Goal: Task Accomplishment & Management: Use online tool/utility

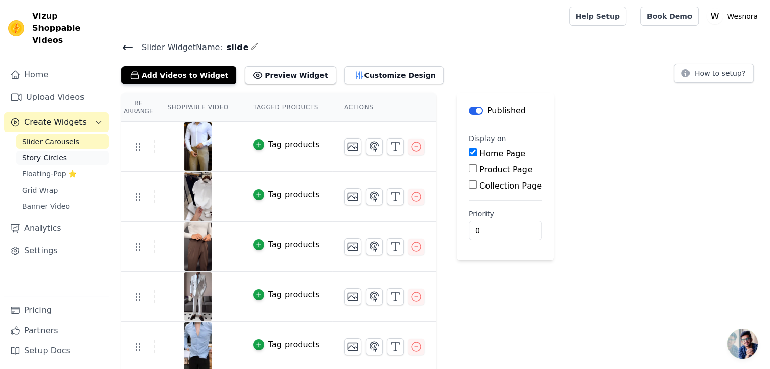
drag, startPoint x: 0, startPoint y: 0, endPoint x: 51, endPoint y: 146, distance: 154.8
click at [51, 153] on span "Story Circles" at bounding box center [44, 158] width 45 height 10
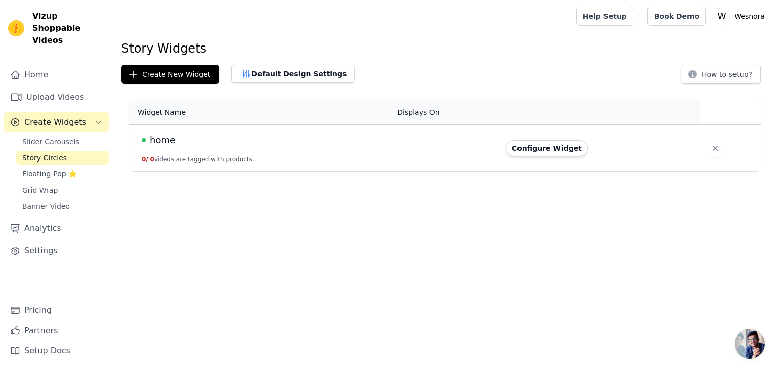
click at [432, 158] on td at bounding box center [445, 148] width 109 height 47
click at [64, 89] on link "Upload Videos" at bounding box center [56, 97] width 105 height 20
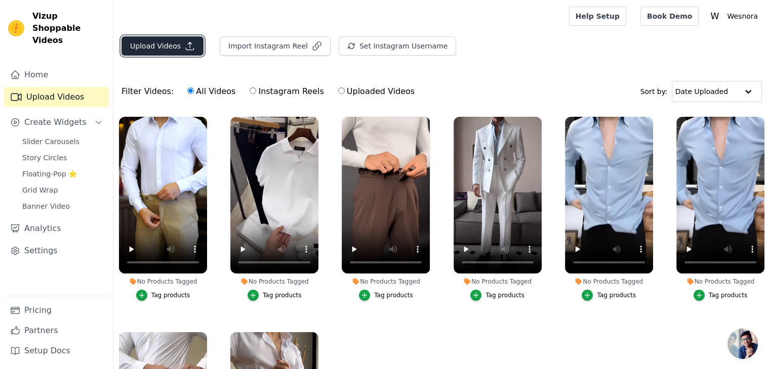
click at [162, 52] on button "Upload Videos" at bounding box center [162, 45] width 82 height 19
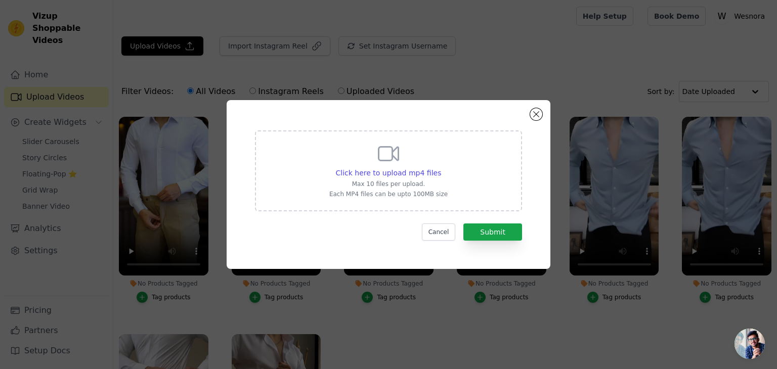
click at [378, 166] on div "Click here to upload mp4 files Max 10 files per upload. Each MP4 files can be u…" at bounding box center [388, 170] width 118 height 57
click at [441, 168] on input "Click here to upload mp4 files Max 10 files per upload. Each MP4 files can be u…" at bounding box center [441, 168] width 1 height 1
type input "C:\fakepath\[DOMAIN_NAME]_1758503743428.mp4"
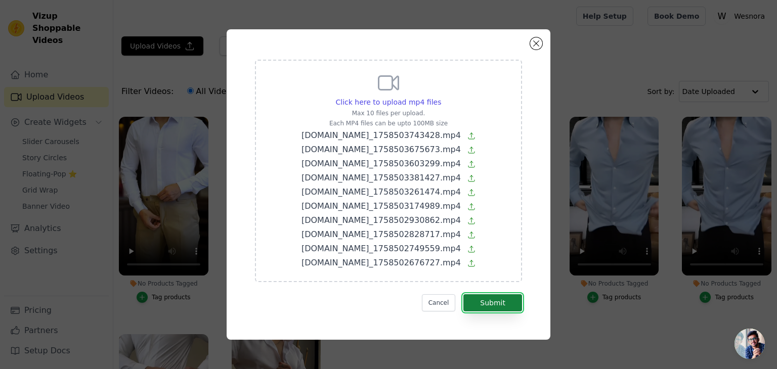
click at [497, 301] on button "Submit" at bounding box center [493, 303] width 59 height 17
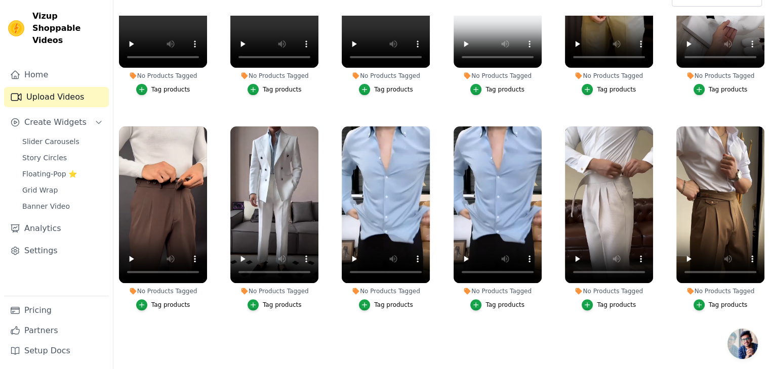
scroll to position [101, 0]
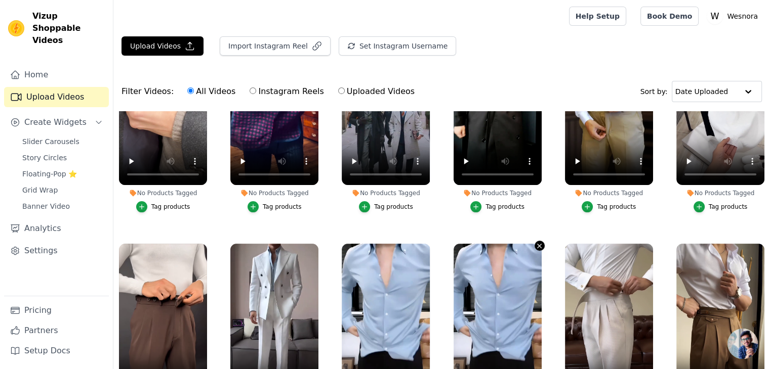
click at [536, 243] on icon "button" at bounding box center [539, 246] width 8 height 8
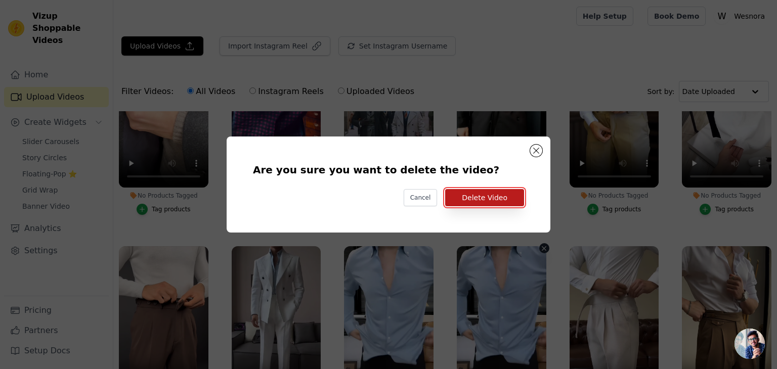
click at [520, 200] on button "Delete Video" at bounding box center [484, 197] width 79 height 17
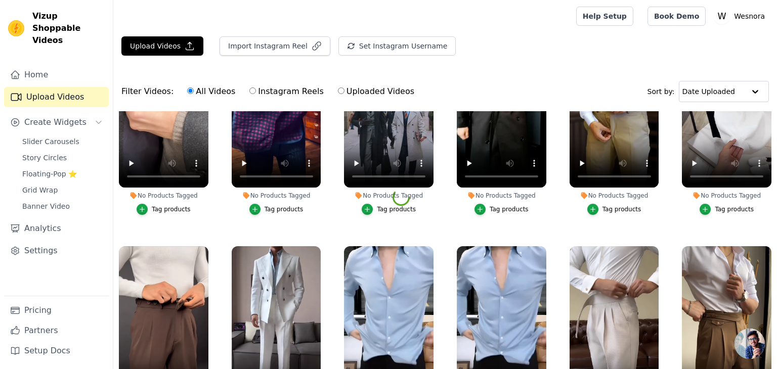
scroll to position [304, 0]
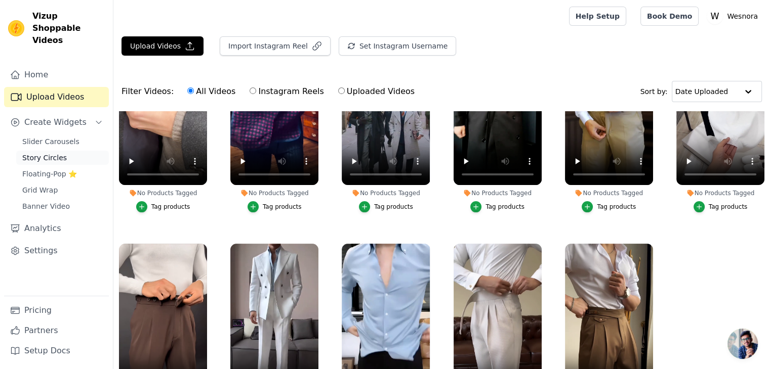
click at [44, 153] on span "Story Circles" at bounding box center [44, 158] width 45 height 10
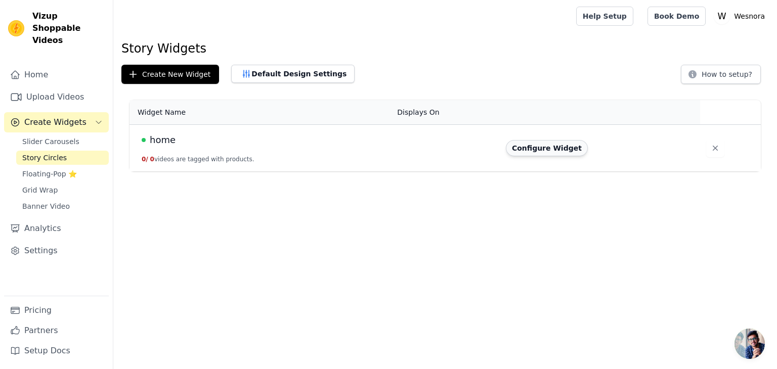
click at [522, 149] on button "Configure Widget" at bounding box center [547, 148] width 82 height 16
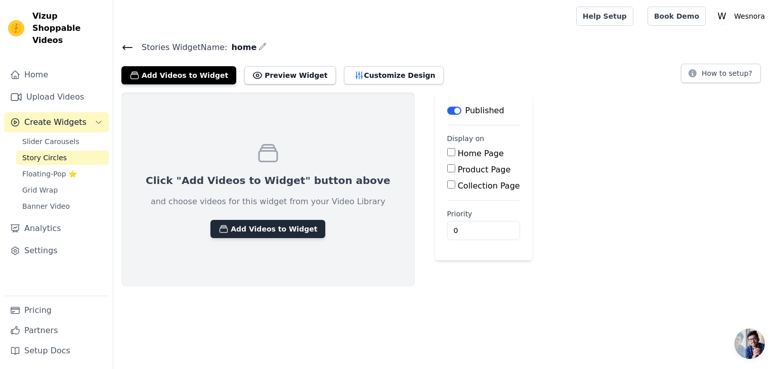
click at [255, 227] on button "Add Videos to Widget" at bounding box center [268, 229] width 115 height 18
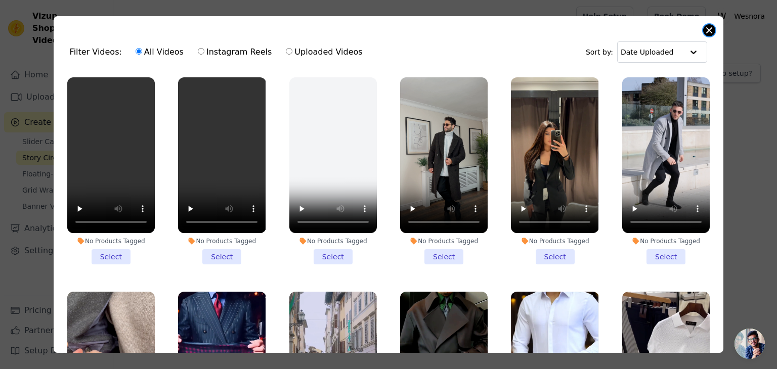
click at [704, 32] on button "Close modal" at bounding box center [710, 30] width 12 height 12
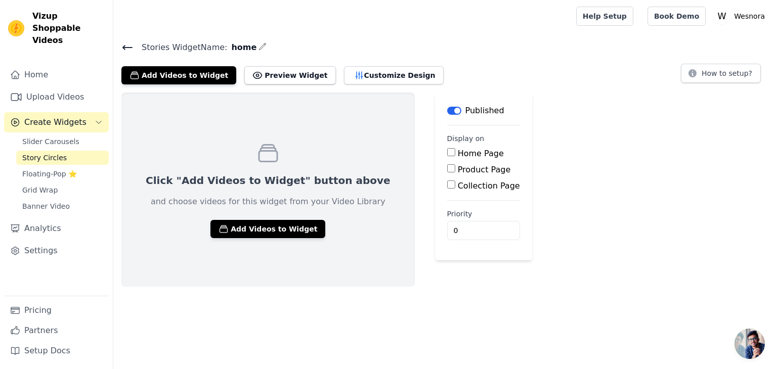
click at [125, 47] on icon at bounding box center [127, 48] width 9 height 4
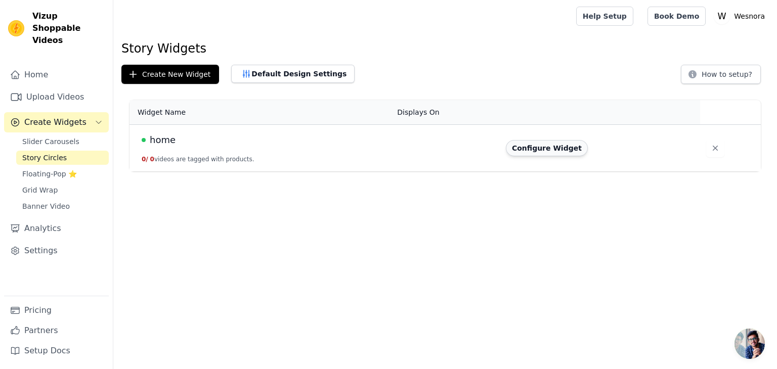
click at [560, 154] on button "Configure Widget" at bounding box center [547, 148] width 82 height 16
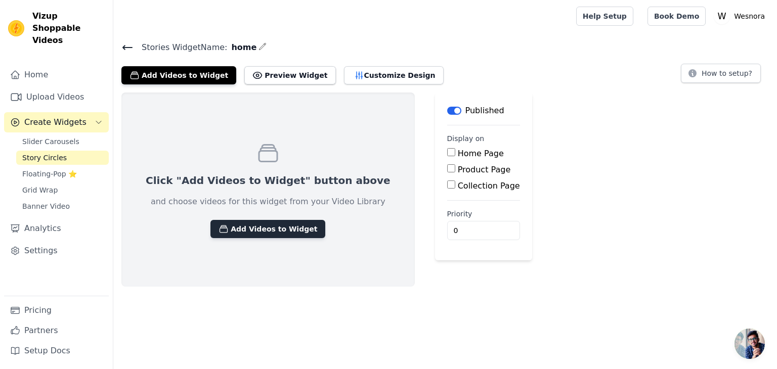
click at [245, 229] on button "Add Videos to Widget" at bounding box center [268, 229] width 115 height 18
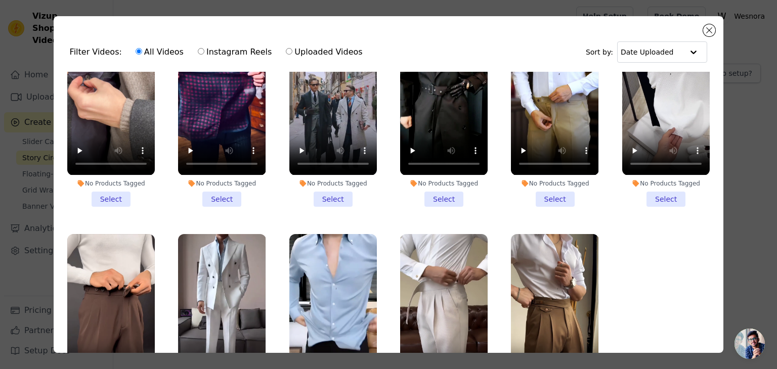
scroll to position [251, 0]
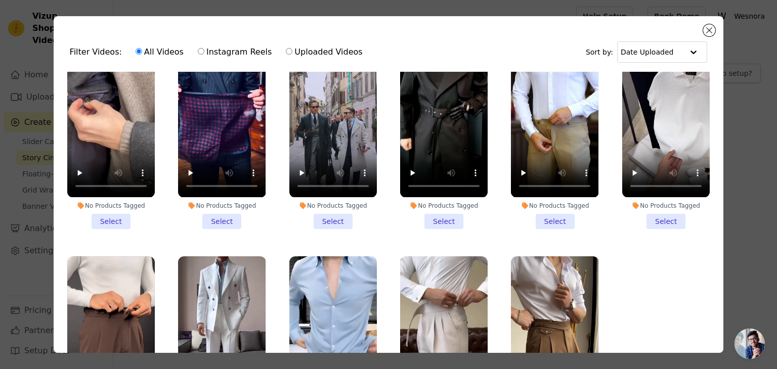
click at [226, 213] on li "No Products Tagged Select" at bounding box center [222, 135] width 88 height 187
click at [0, 0] on input "No Products Tagged Select" at bounding box center [0, 0] width 0 height 0
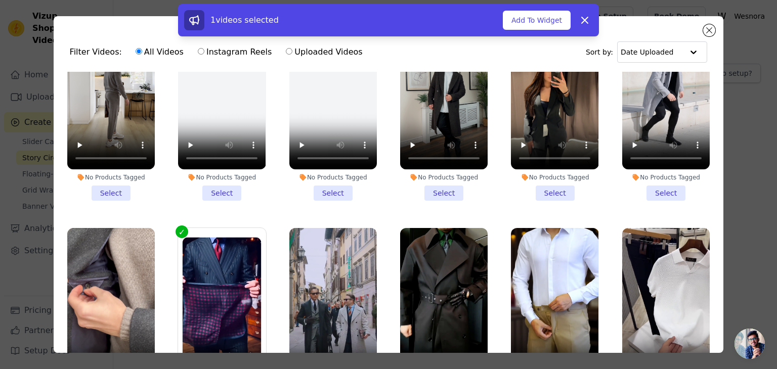
scroll to position [0, 0]
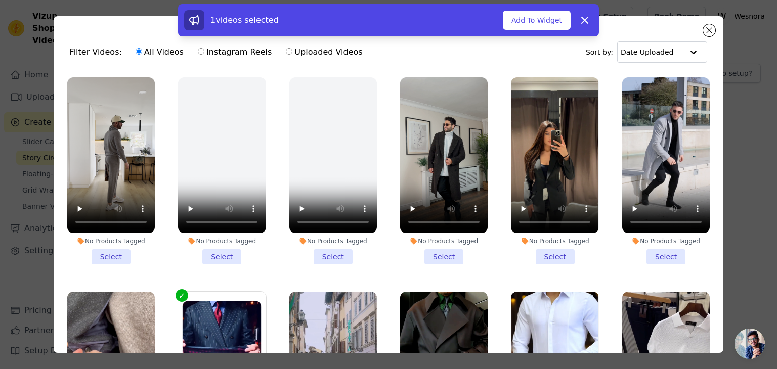
click at [533, 251] on li "No Products Tagged Select" at bounding box center [555, 170] width 88 height 187
click at [0, 0] on input "No Products Tagged Select" at bounding box center [0, 0] width 0 height 0
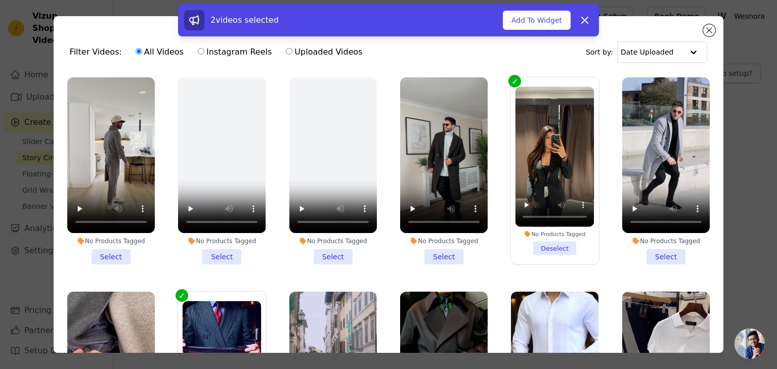
scroll to position [51, 0]
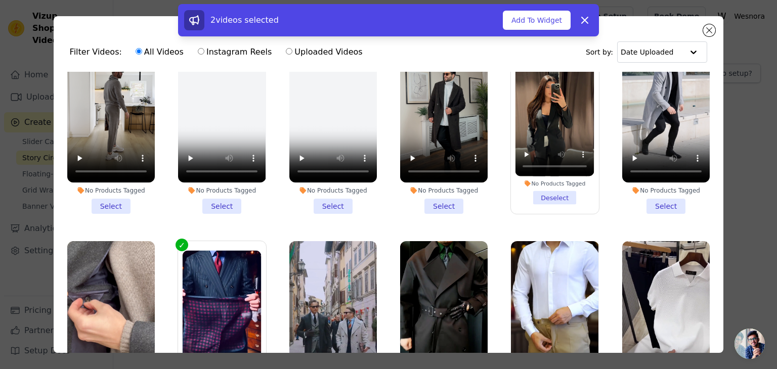
click at [439, 209] on li "No Products Tagged Select" at bounding box center [444, 120] width 88 height 187
click at [0, 0] on input "No Products Tagged Select" at bounding box center [0, 0] width 0 height 0
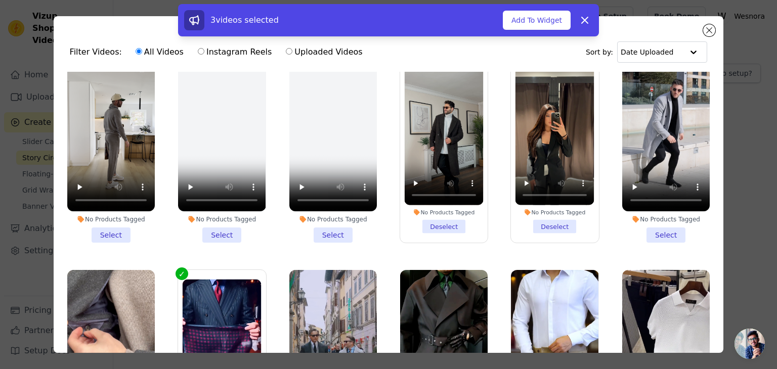
scroll to position [0, 0]
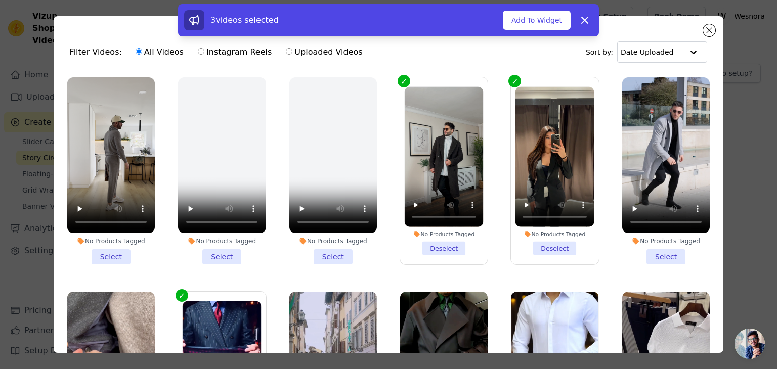
click at [230, 252] on li "No Products Tagged Select" at bounding box center [222, 170] width 88 height 187
click at [0, 0] on input "No Products Tagged Select" at bounding box center [0, 0] width 0 height 0
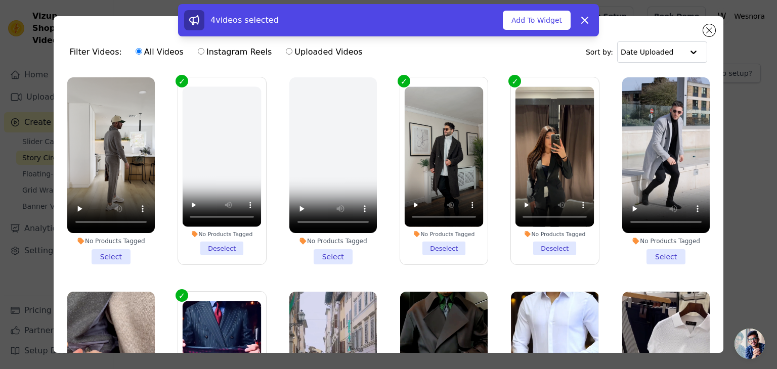
click at [233, 247] on li "No Products Tagged Deselect" at bounding box center [222, 171] width 79 height 169
click at [0, 0] on input "No Products Tagged Deselect" at bounding box center [0, 0] width 0 height 0
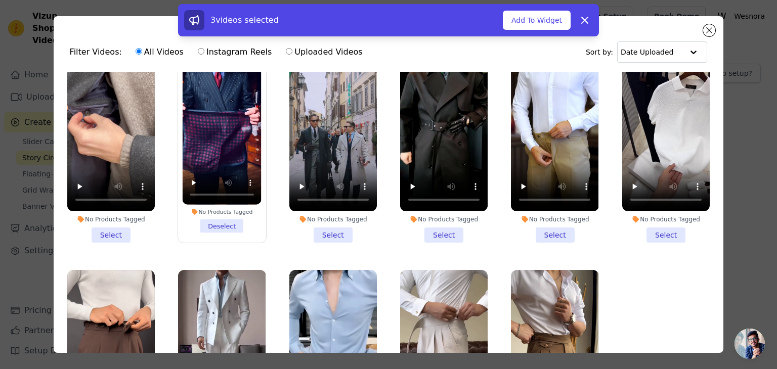
scroll to position [253, 0]
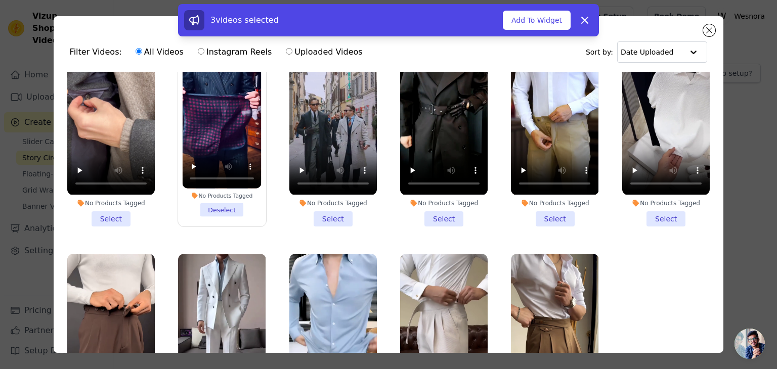
click at [440, 215] on li "No Products Tagged Select" at bounding box center [444, 132] width 88 height 187
click at [0, 0] on input "No Products Tagged Select" at bounding box center [0, 0] width 0 height 0
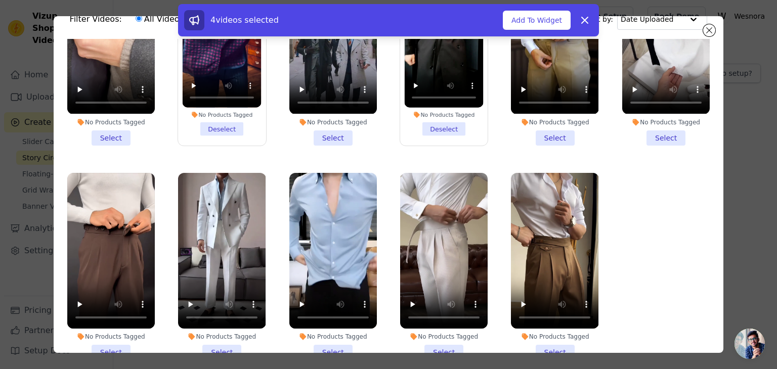
scroll to position [51, 0]
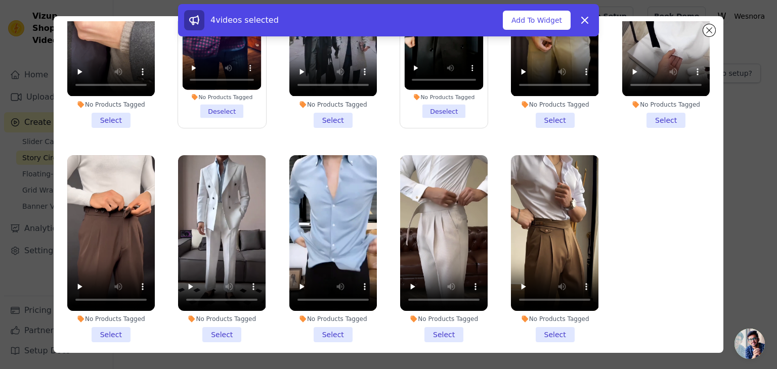
click at [433, 320] on li "No Products Tagged Select" at bounding box center [444, 248] width 88 height 187
click at [0, 0] on input "No Products Tagged Select" at bounding box center [0, 0] width 0 height 0
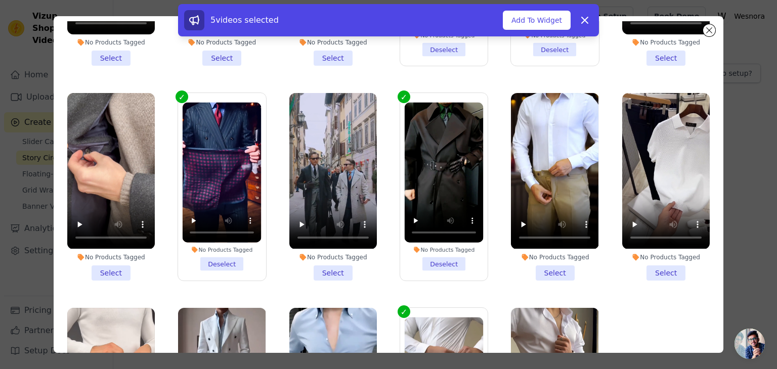
scroll to position [99, 0]
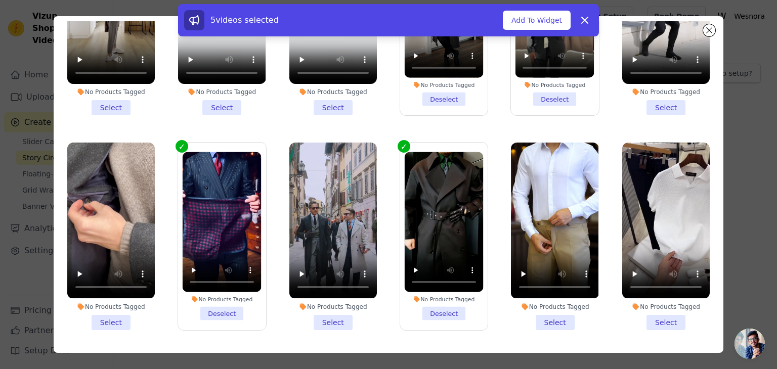
click at [111, 315] on li "No Products Tagged Select" at bounding box center [111, 236] width 88 height 187
click at [0, 0] on input "No Products Tagged Select" at bounding box center [0, 0] width 0 height 0
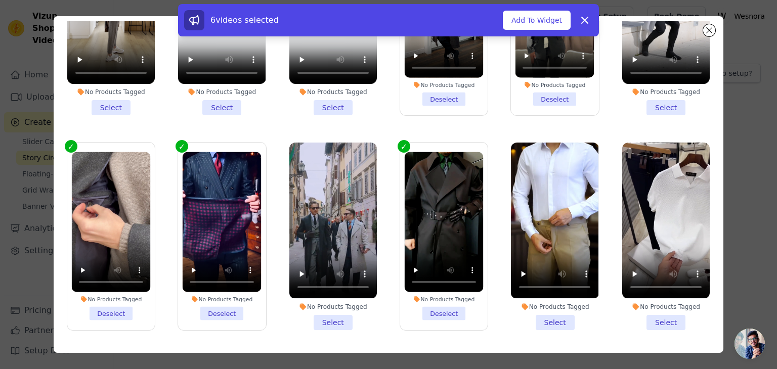
click at [643, 312] on li "No Products Tagged Select" at bounding box center [667, 236] width 88 height 187
click at [0, 0] on input "No Products Tagged Select" at bounding box center [0, 0] width 0 height 0
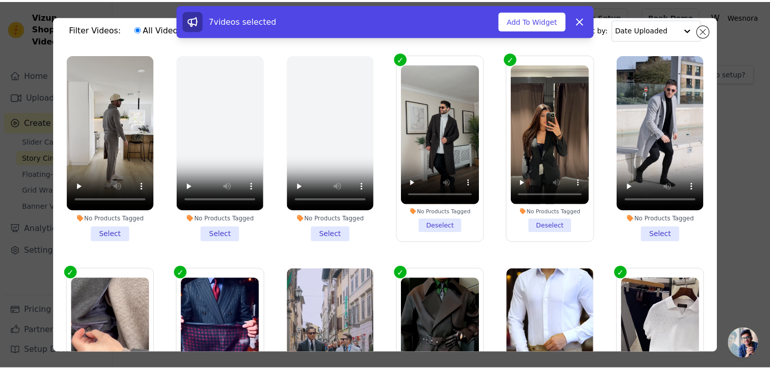
scroll to position [0, 0]
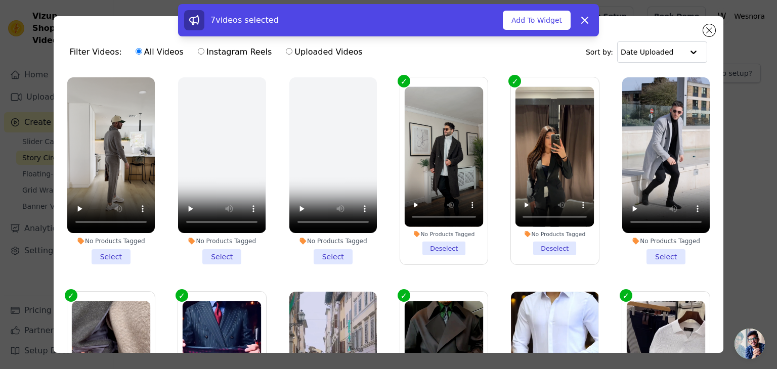
click at [98, 250] on li "No Products Tagged Select" at bounding box center [111, 170] width 88 height 187
click at [0, 0] on input "No Products Tagged Select" at bounding box center [0, 0] width 0 height 0
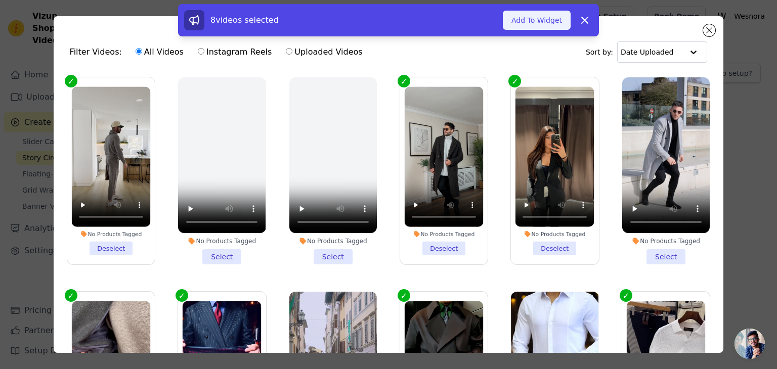
click at [528, 21] on button "Add To Widget" at bounding box center [537, 20] width 68 height 19
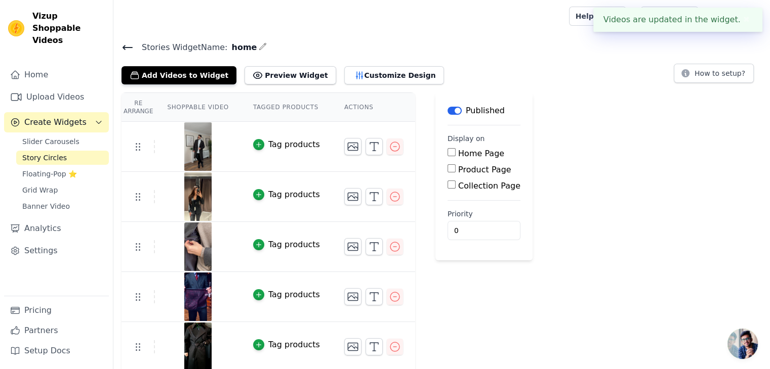
click at [447, 152] on input "Home Page" at bounding box center [451, 152] width 8 height 8
checkbox input "true"
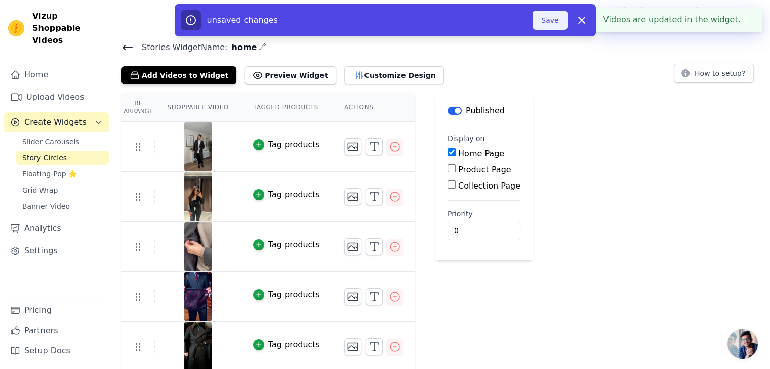
click at [551, 25] on button "Save" at bounding box center [549, 20] width 34 height 19
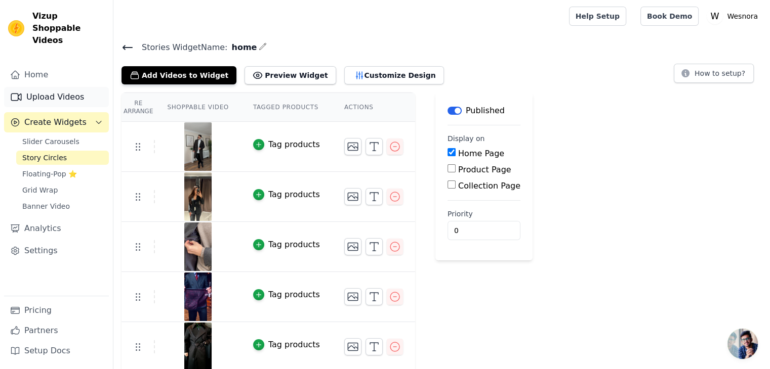
click at [39, 88] on link "Upload Videos" at bounding box center [56, 97] width 105 height 20
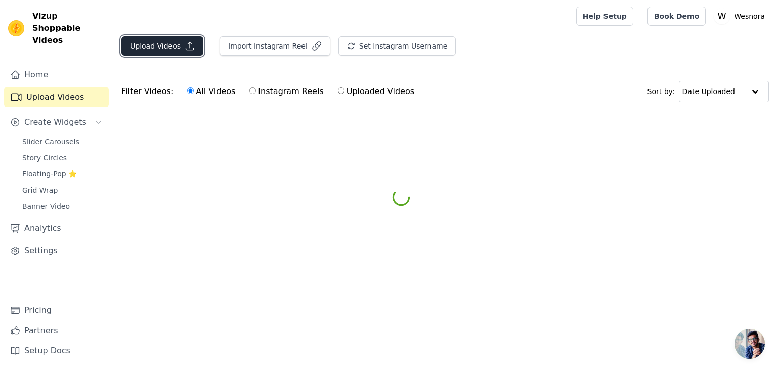
click at [176, 51] on button "Upload Videos" at bounding box center [162, 45] width 82 height 19
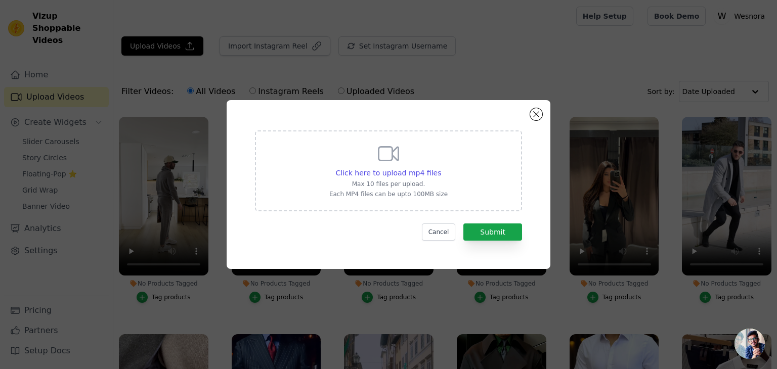
click at [404, 185] on p "Max 10 files per upload." at bounding box center [388, 184] width 118 height 8
click at [441, 168] on input "Click here to upload mp4 files Max 10 files per upload. Each MP4 files can be u…" at bounding box center [441, 168] width 1 height 1
type input "C:\fakepath\ssstik.io_1758502529151.mp4"
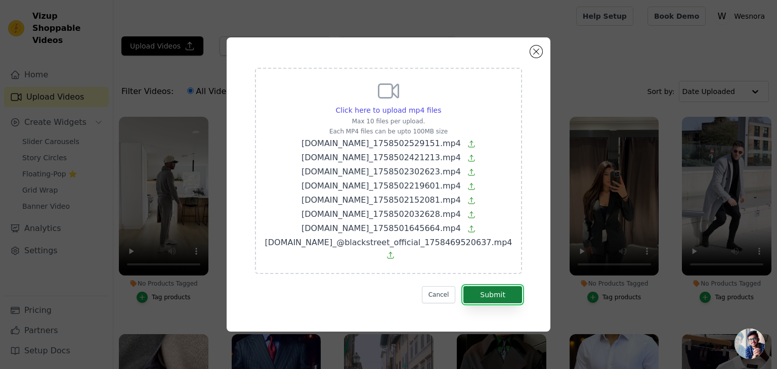
click at [477, 287] on button "Submit" at bounding box center [493, 294] width 59 height 17
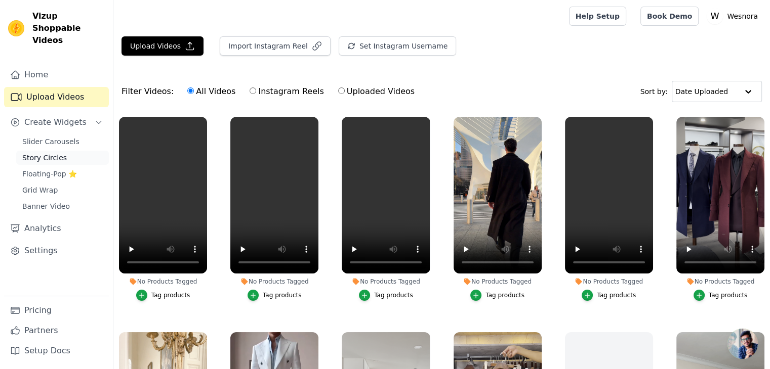
click at [52, 153] on span "Story Circles" at bounding box center [44, 158] width 45 height 10
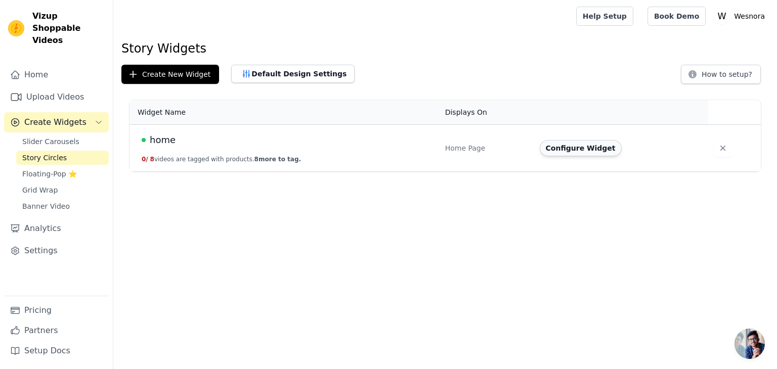
click at [572, 149] on button "Configure Widget" at bounding box center [581, 148] width 82 height 16
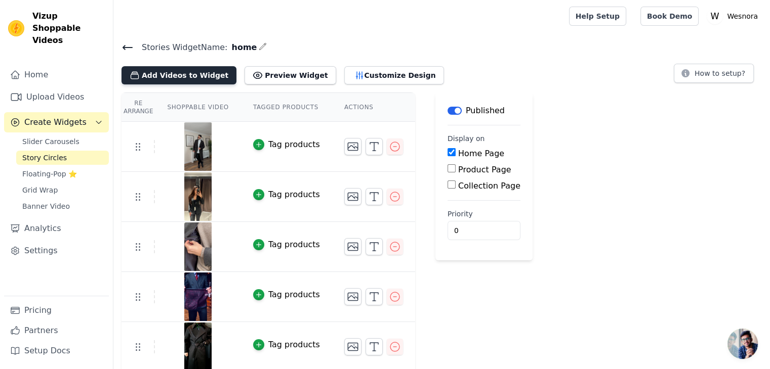
click at [194, 78] on button "Add Videos to Widget" at bounding box center [178, 75] width 115 height 18
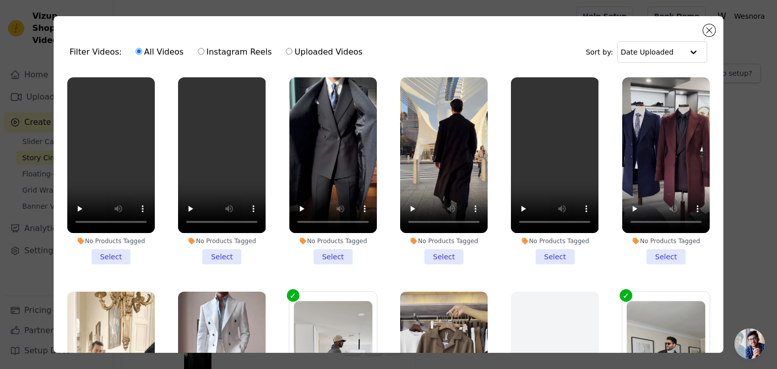
click at [645, 255] on li "No Products Tagged Select" at bounding box center [667, 170] width 88 height 187
click at [0, 0] on input "No Products Tagged Select" at bounding box center [0, 0] width 0 height 0
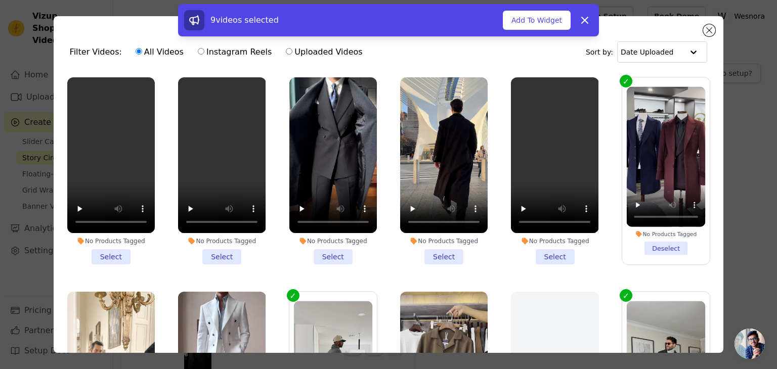
click at [557, 252] on li "No Products Tagged Select" at bounding box center [555, 170] width 88 height 187
click at [0, 0] on input "No Products Tagged Select" at bounding box center [0, 0] width 0 height 0
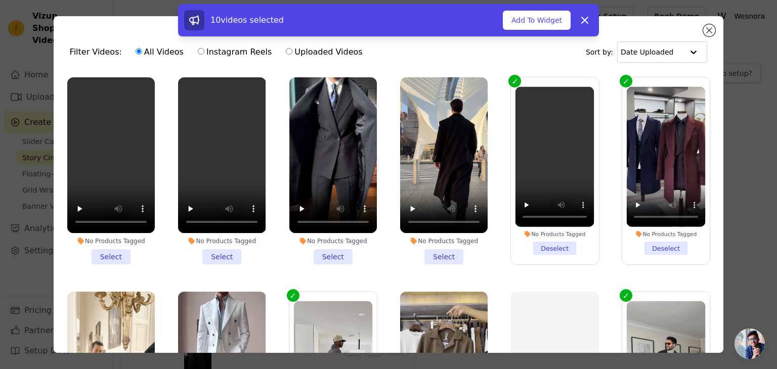
click at [433, 251] on li "No Products Tagged Select" at bounding box center [444, 170] width 88 height 187
click at [0, 0] on input "No Products Tagged Select" at bounding box center [0, 0] width 0 height 0
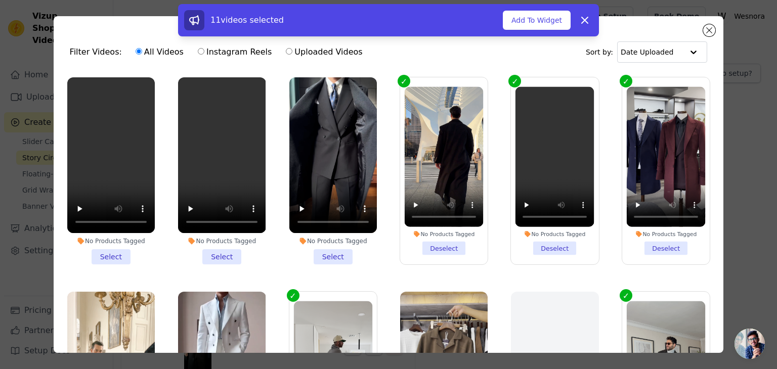
click at [330, 251] on li "No Products Tagged Select" at bounding box center [333, 170] width 88 height 187
click at [0, 0] on input "No Products Tagged Select" at bounding box center [0, 0] width 0 height 0
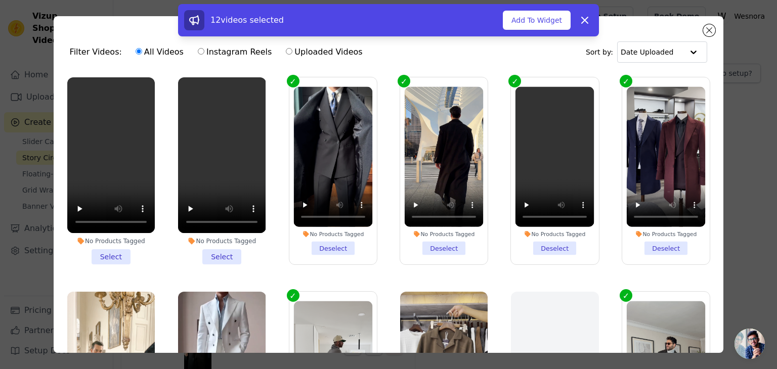
click at [222, 257] on li "No Products Tagged Select" at bounding box center [222, 170] width 88 height 187
click at [0, 0] on input "No Products Tagged Select" at bounding box center [0, 0] width 0 height 0
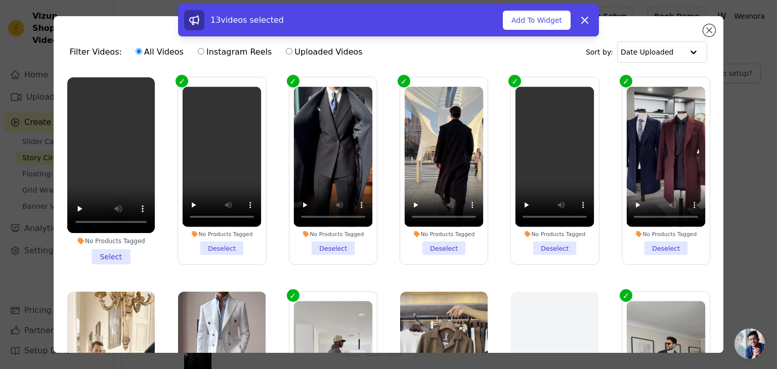
click at [118, 264] on div "No Products Tagged Select" at bounding box center [111, 171] width 99 height 198
click at [109, 254] on li "No Products Tagged Select" at bounding box center [111, 170] width 88 height 187
click at [0, 0] on input "No Products Tagged Select" at bounding box center [0, 0] width 0 height 0
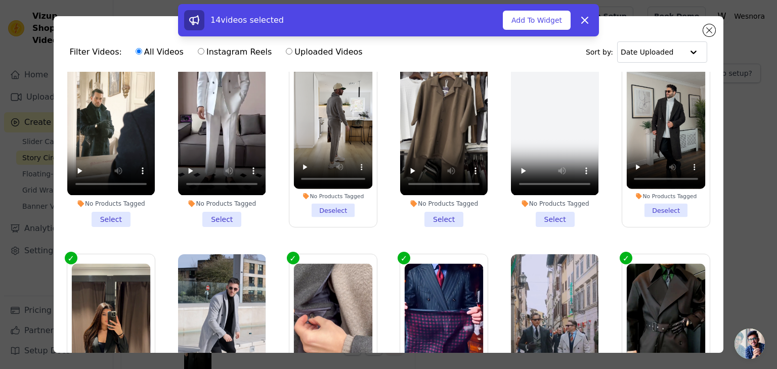
scroll to position [253, 0]
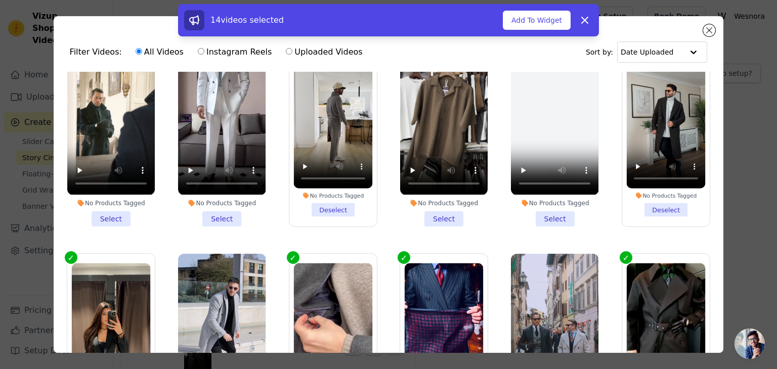
click at [227, 209] on li "No Products Tagged Select" at bounding box center [222, 132] width 88 height 187
click at [0, 0] on input "No Products Tagged Select" at bounding box center [0, 0] width 0 height 0
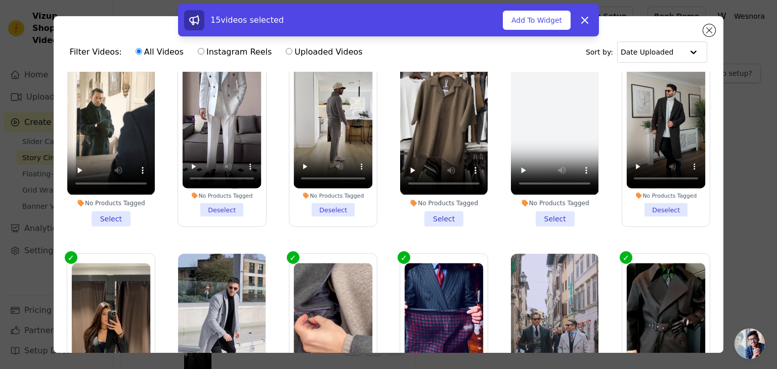
click at [119, 213] on li "No Products Tagged Select" at bounding box center [111, 132] width 88 height 187
click at [0, 0] on input "No Products Tagged Select" at bounding box center [0, 0] width 0 height 0
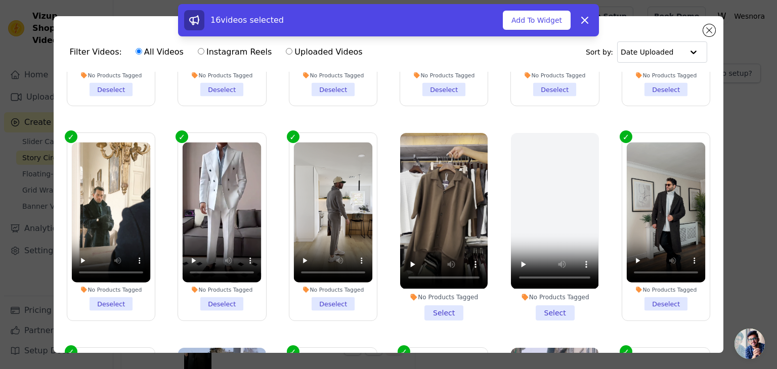
scroll to position [202, 0]
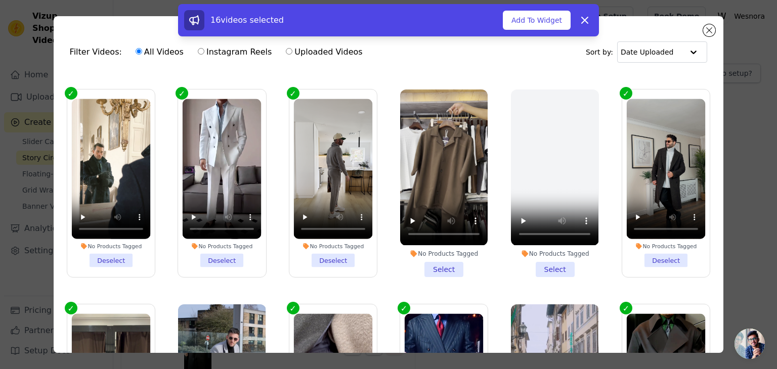
click at [440, 267] on li "No Products Tagged Select" at bounding box center [444, 183] width 88 height 187
click at [0, 0] on input "No Products Tagged Select" at bounding box center [0, 0] width 0 height 0
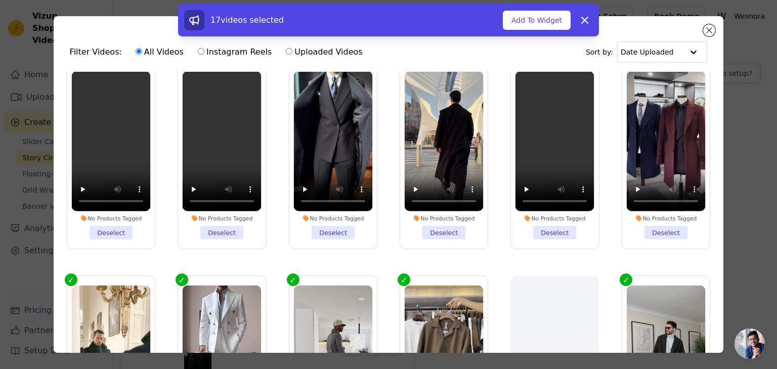
scroll to position [0, 0]
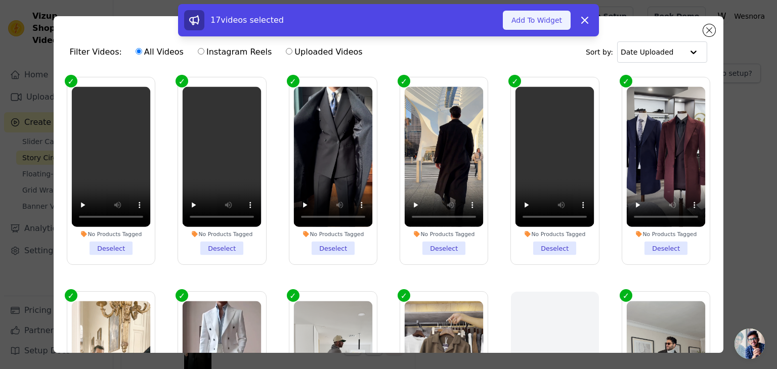
click at [556, 17] on button "Add To Widget" at bounding box center [537, 20] width 68 height 19
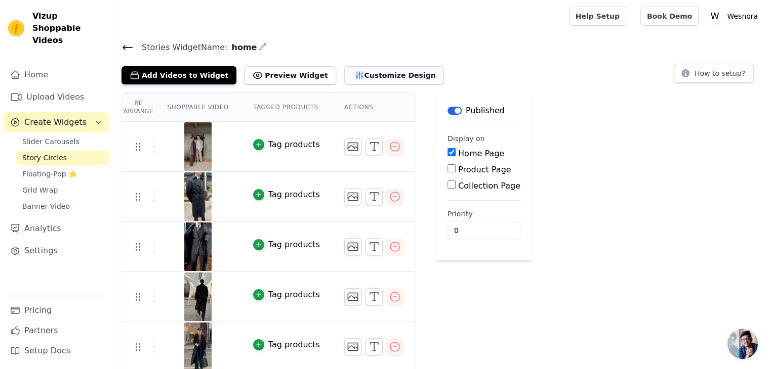
click at [344, 71] on button "Customize Design" at bounding box center [394, 75] width 100 height 18
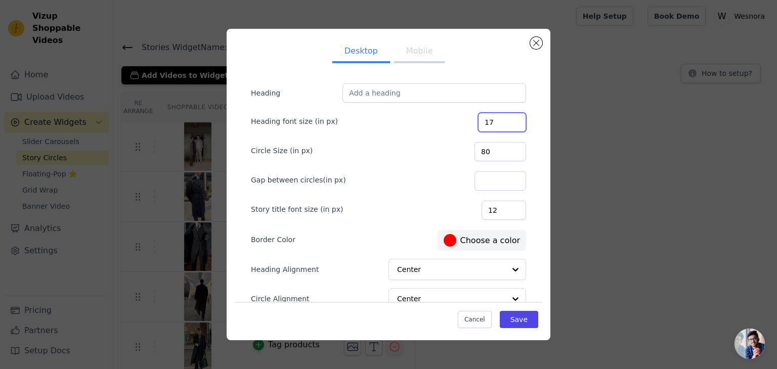
click at [508, 117] on input "17" at bounding box center [502, 122] width 48 height 19
click at [508, 117] on input "18" at bounding box center [502, 122] width 48 height 19
click at [508, 117] on input "19" at bounding box center [502, 122] width 48 height 19
type input "20"
click at [508, 117] on input "20" at bounding box center [502, 122] width 48 height 19
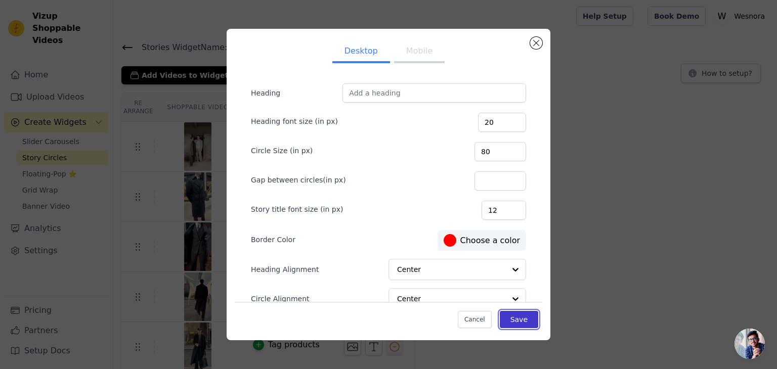
click at [517, 317] on button "Save" at bounding box center [519, 319] width 38 height 17
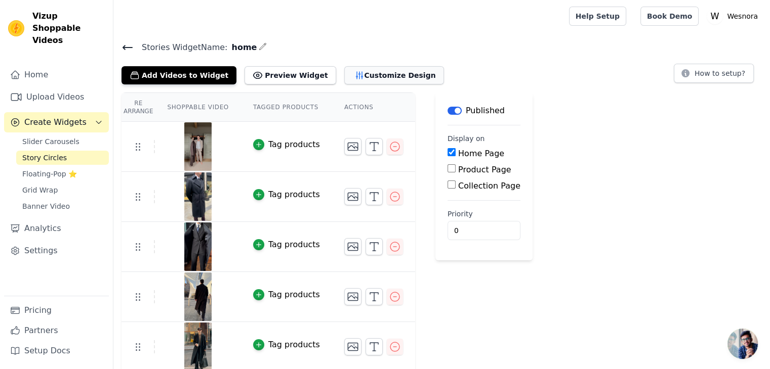
click at [356, 68] on button "Customize Design" at bounding box center [394, 75] width 100 height 18
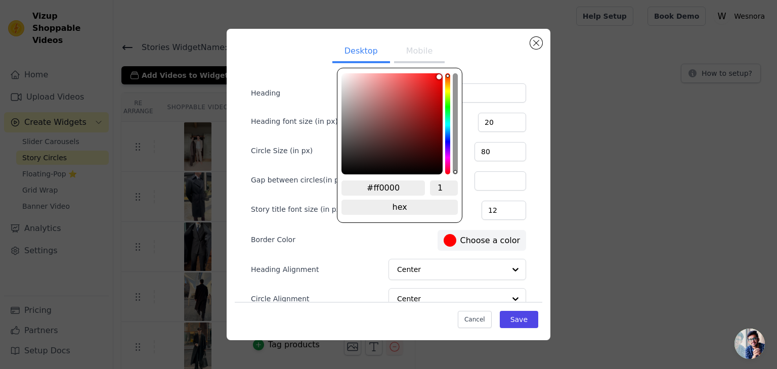
click at [465, 245] on label "#ff0000 Choose a color" at bounding box center [482, 240] width 76 height 13
type input "#48ff00"
click at [447, 102] on div "hue channel" at bounding box center [447, 123] width 5 height 101
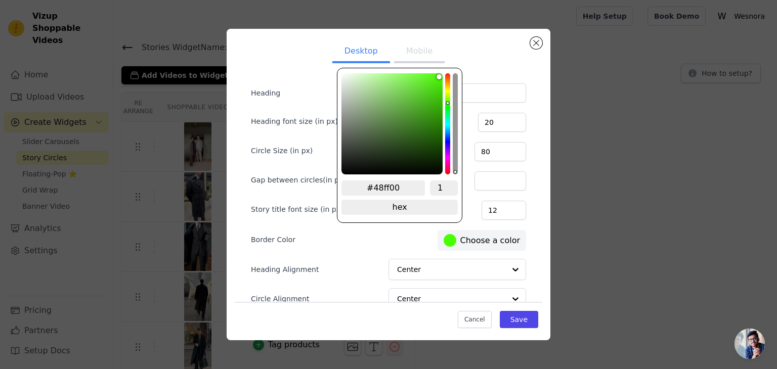
type input "#4efa0a"
type input "#4ffa0b"
type input "#4ffa0c"
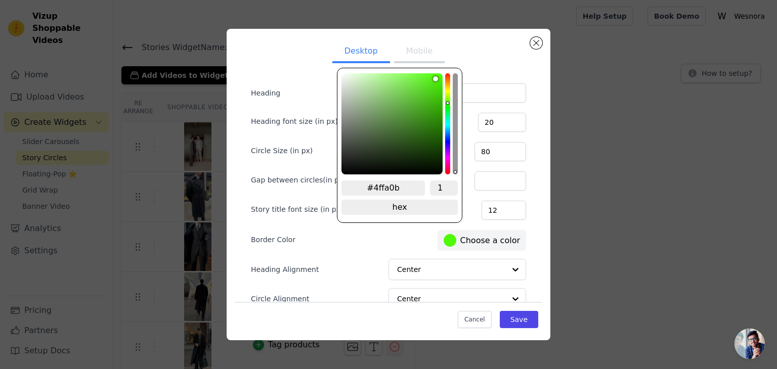
type input "#4ffa0c"
type input "#4ef60c"
type input "#4ef40c"
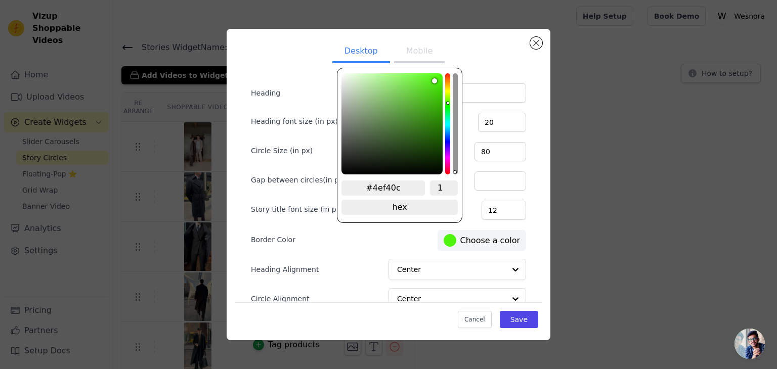
type input "#4df20c"
type input "#4df10c"
type input "#4cef0c"
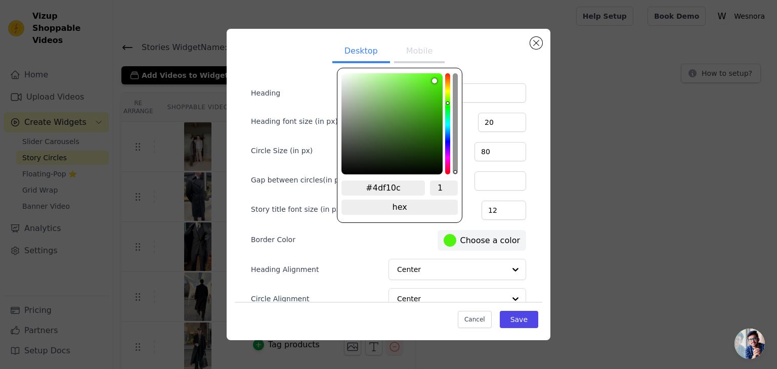
type input "#4cef0c"
type input "#4cee0c"
type input "#4bed0c"
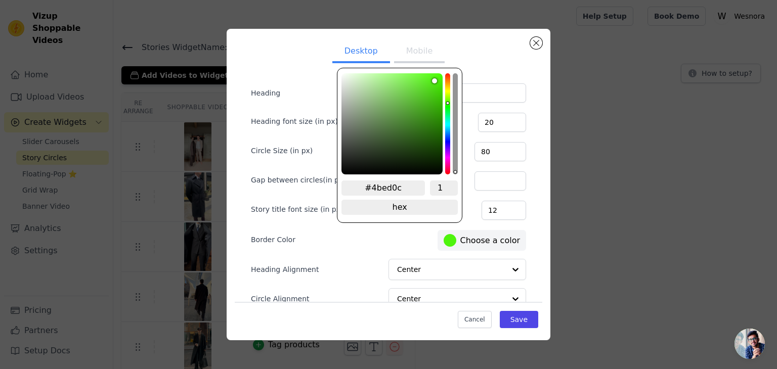
type input "#4bea0b"
type input "#4ae90b"
type input "#48e50a"
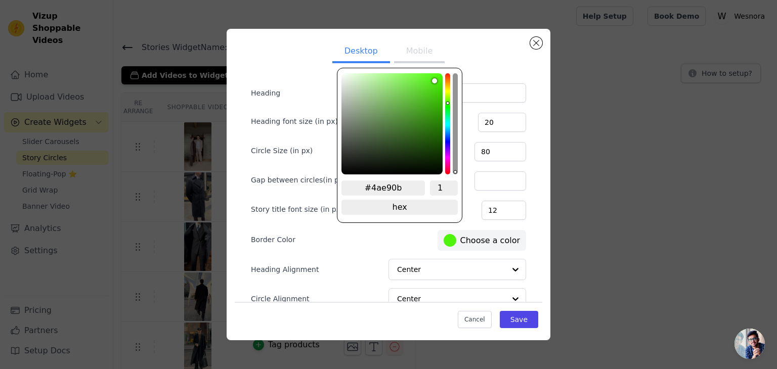
type input "#48e50a"
type input "#47e30a"
type input "#47e10a"
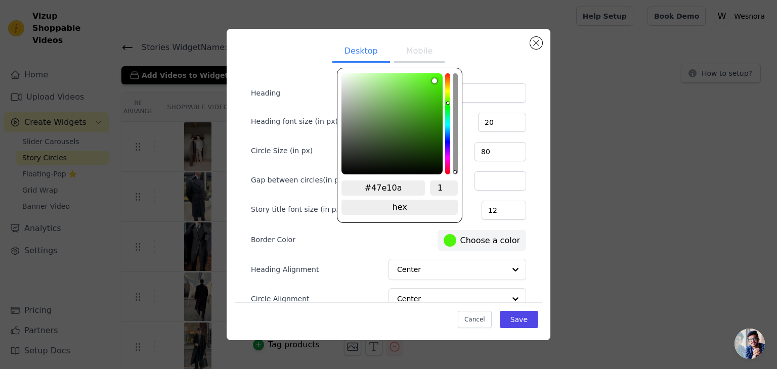
type input "#46e009"
type input "#45df08"
type input "#45e008"
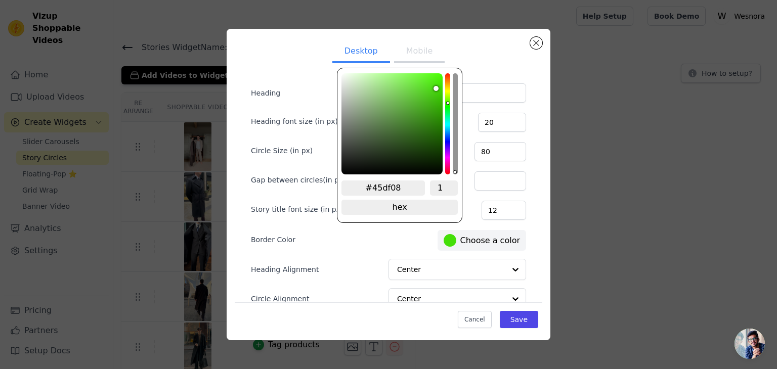
type input "#45e008"
drag, startPoint x: 439, startPoint y: 75, endPoint x: 439, endPoint y: 86, distance: 10.1
click at [439, 86] on div "color picker" at bounding box center [392, 123] width 101 height 101
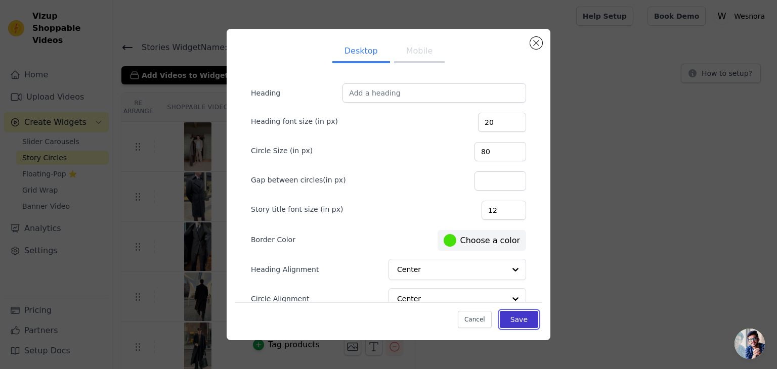
click at [507, 317] on button "Save" at bounding box center [519, 319] width 38 height 17
